Goal: Find specific page/section: Find specific page/section

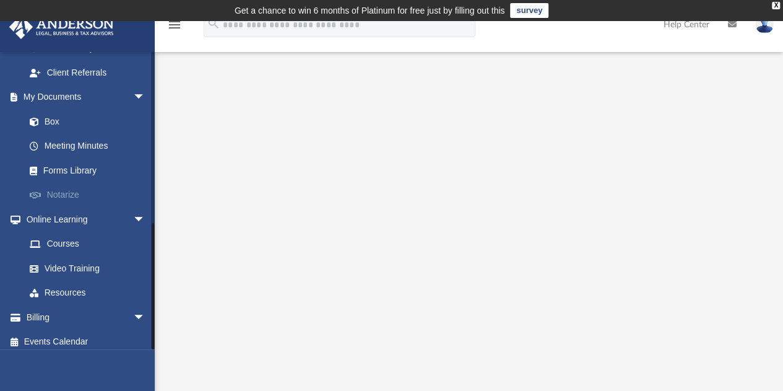
scroll to position [393, 0]
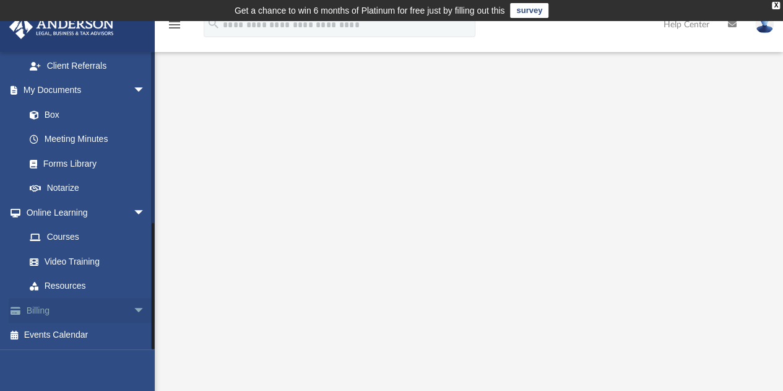
click at [31, 306] on link "Billing arrow_drop_down" at bounding box center [86, 310] width 155 height 25
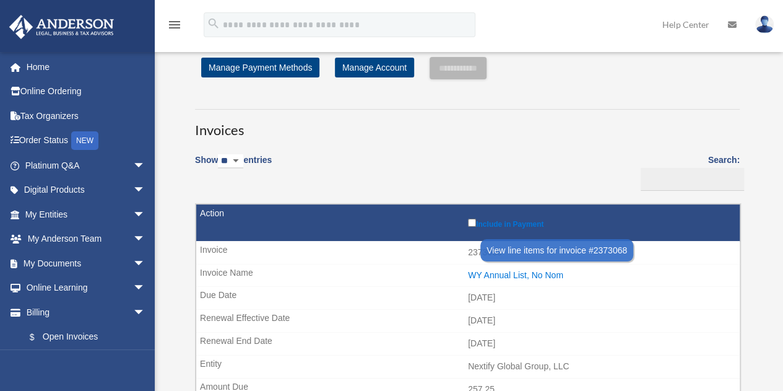
scroll to position [124, 0]
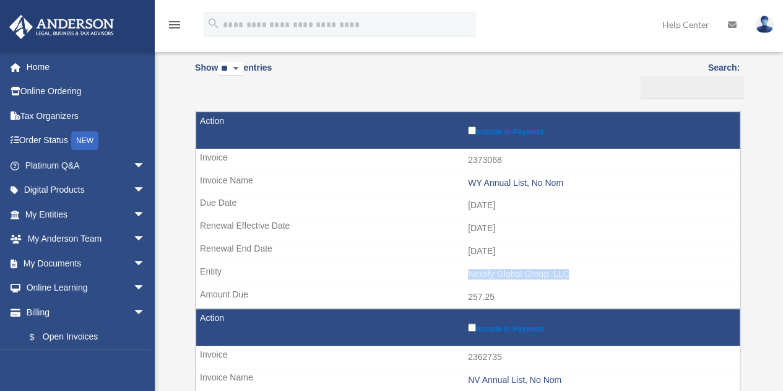
drag, startPoint x: 468, startPoint y: 272, endPoint x: 569, endPoint y: 268, distance: 101.6
click at [569, 268] on td "Nextify Global Group, LLC" at bounding box center [467, 274] width 543 height 24
copy td "Nextify Global Group, LLC"
